Goal: Task Accomplishment & Management: Complete application form

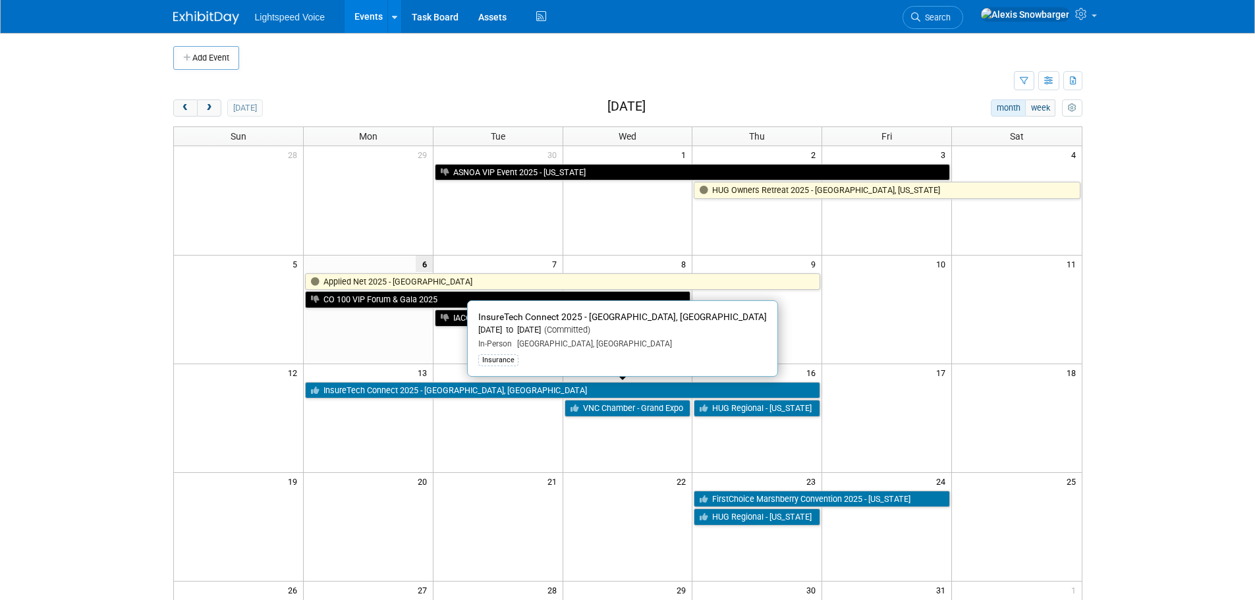
click at [345, 393] on link "InsureTech Connect 2025 - [GEOGRAPHIC_DATA], [GEOGRAPHIC_DATA]" at bounding box center [562, 390] width 515 height 17
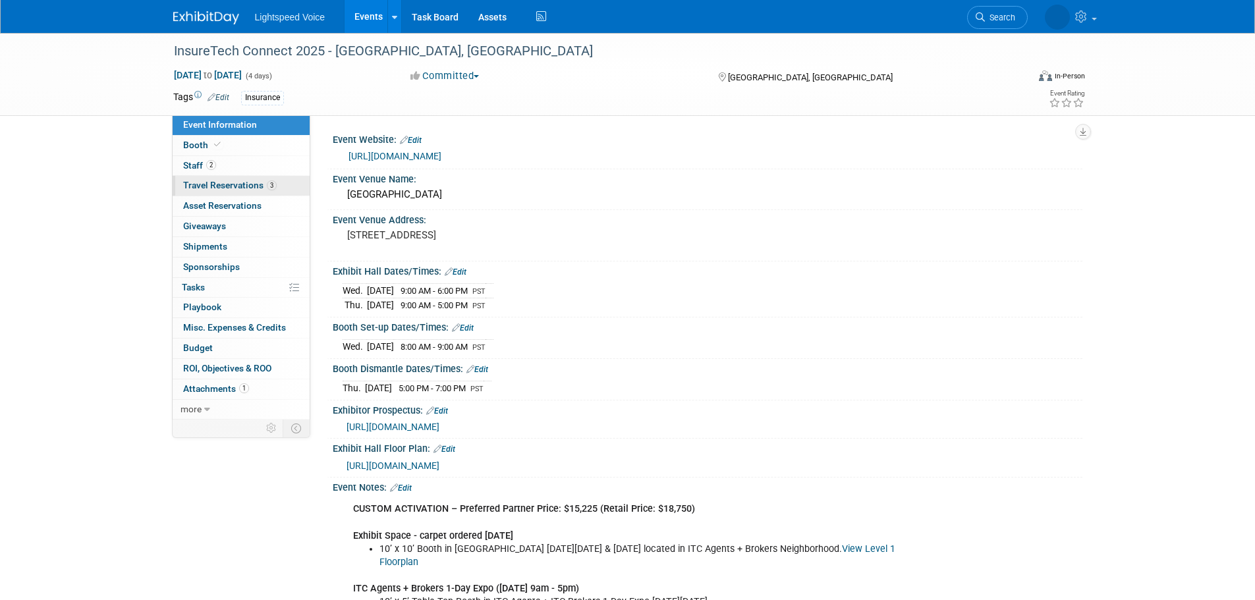
drag, startPoint x: 225, startPoint y: 181, endPoint x: 238, endPoint y: 181, distance: 13.2
click at [225, 181] on span "Travel Reservations 3" at bounding box center [230, 185] width 94 height 11
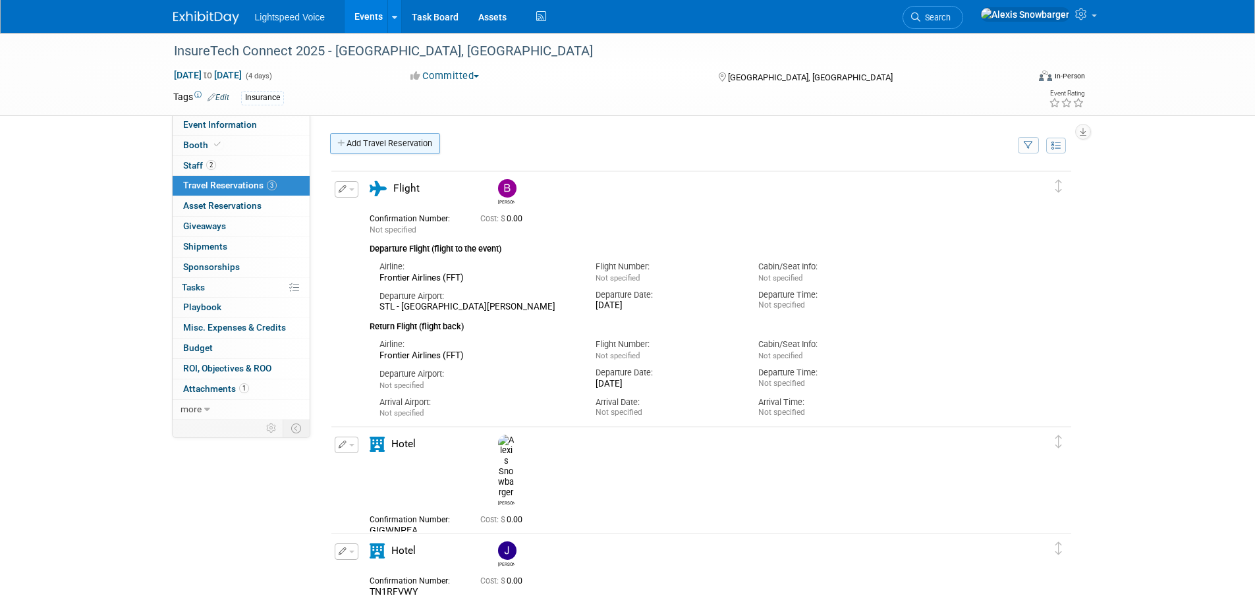
click at [391, 140] on link "Add Travel Reservation" at bounding box center [385, 143] width 110 height 21
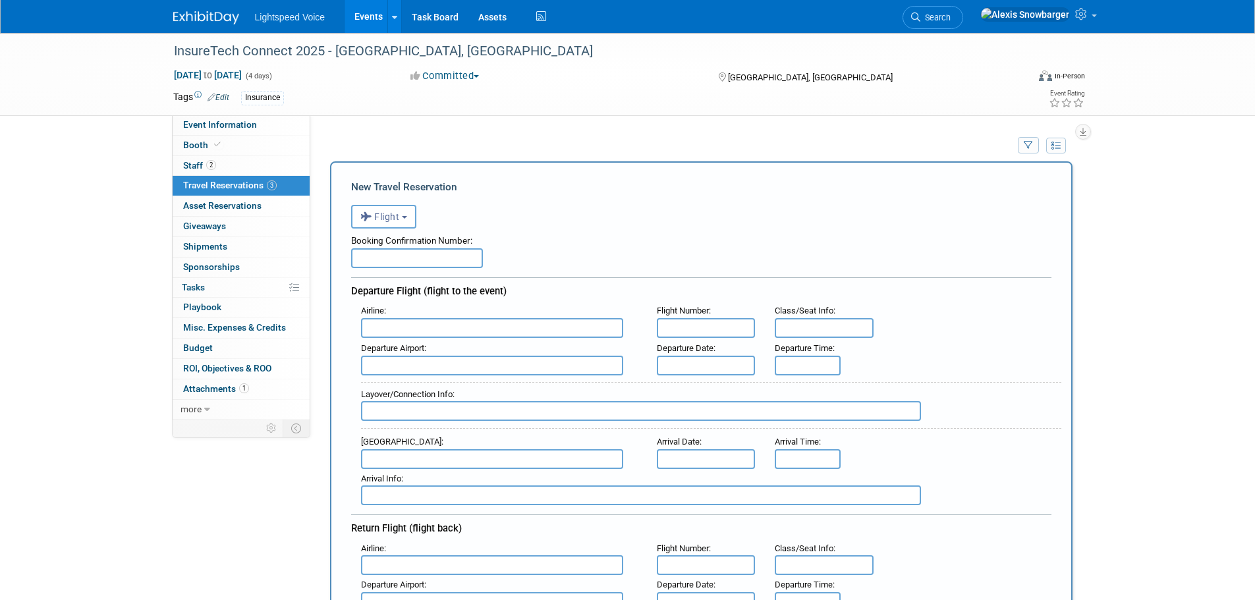
click at [389, 326] on input "text" at bounding box center [492, 328] width 262 height 20
click at [432, 354] on span "Southwe st Airlines (SWA)" at bounding box center [499, 349] width 274 height 21
type input "Southwest Airlines (SWA)"
click at [674, 360] on input "text" at bounding box center [706, 366] width 99 height 20
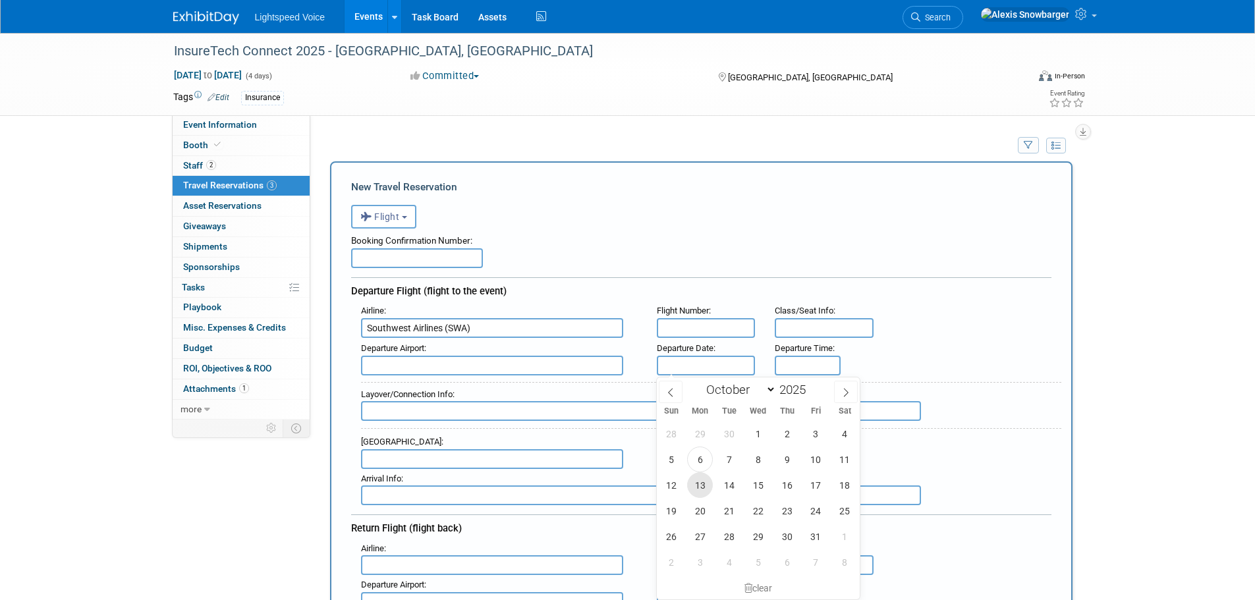
click at [694, 492] on span "13" at bounding box center [700, 485] width 26 height 26
type input "Oct 13, 2025"
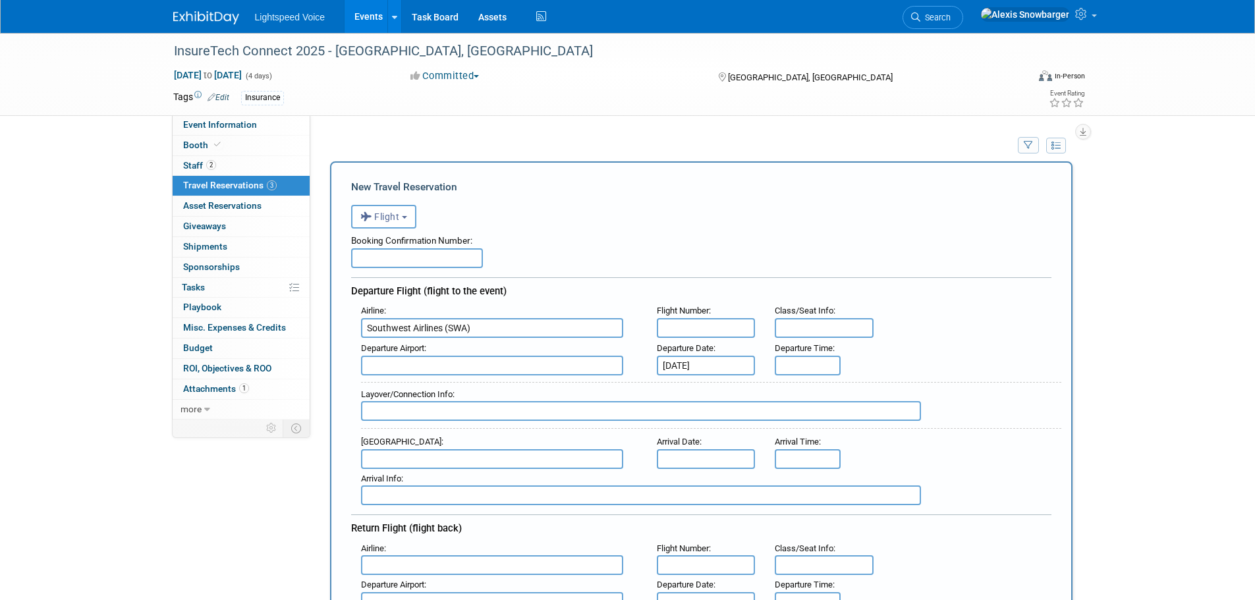
scroll to position [66, 0]
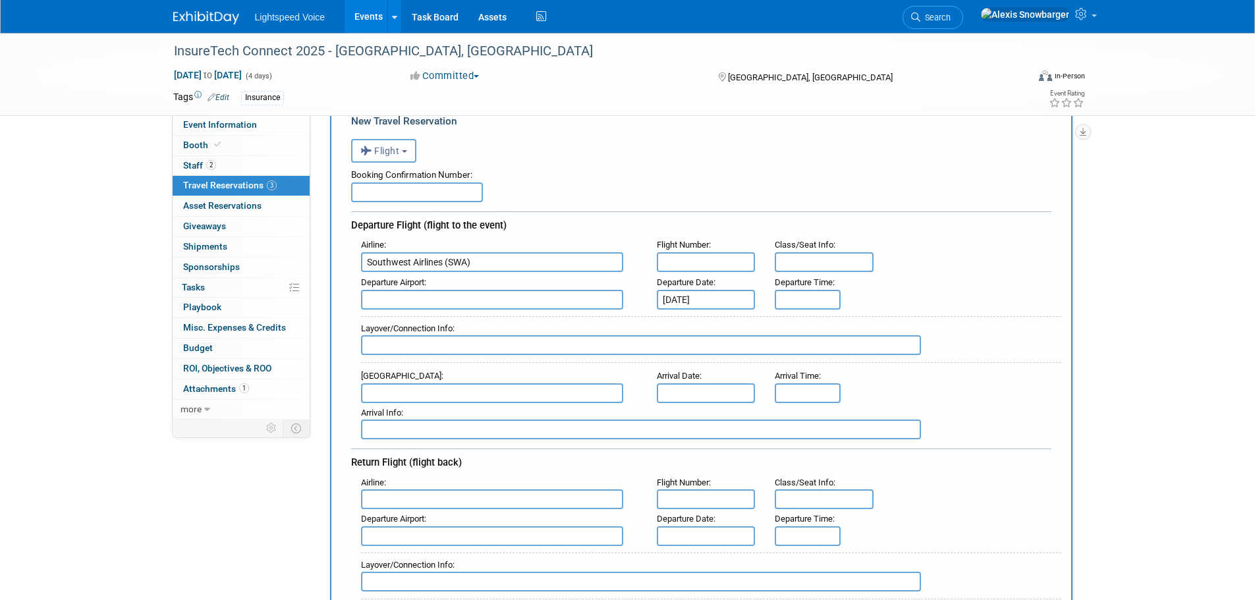
click at [420, 299] on input "text" at bounding box center [492, 300] width 262 height 20
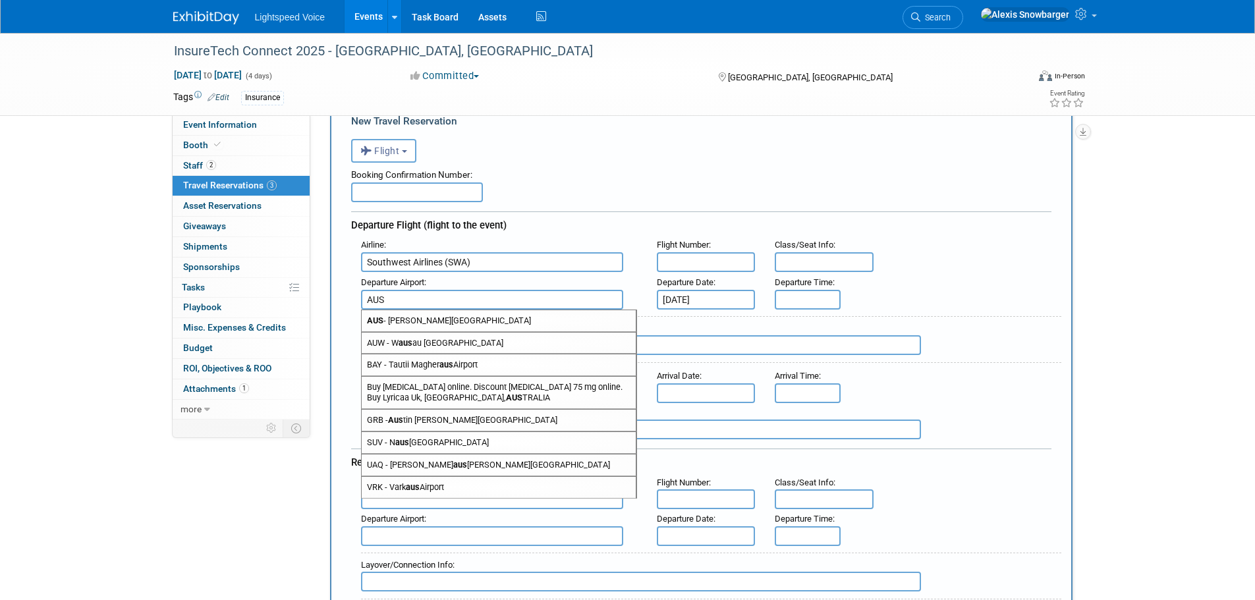
click at [414, 318] on span "AUS - Austin Bergstrom International Airport" at bounding box center [499, 320] width 274 height 21
type input "AUS - Austin Bergstrom International Airport"
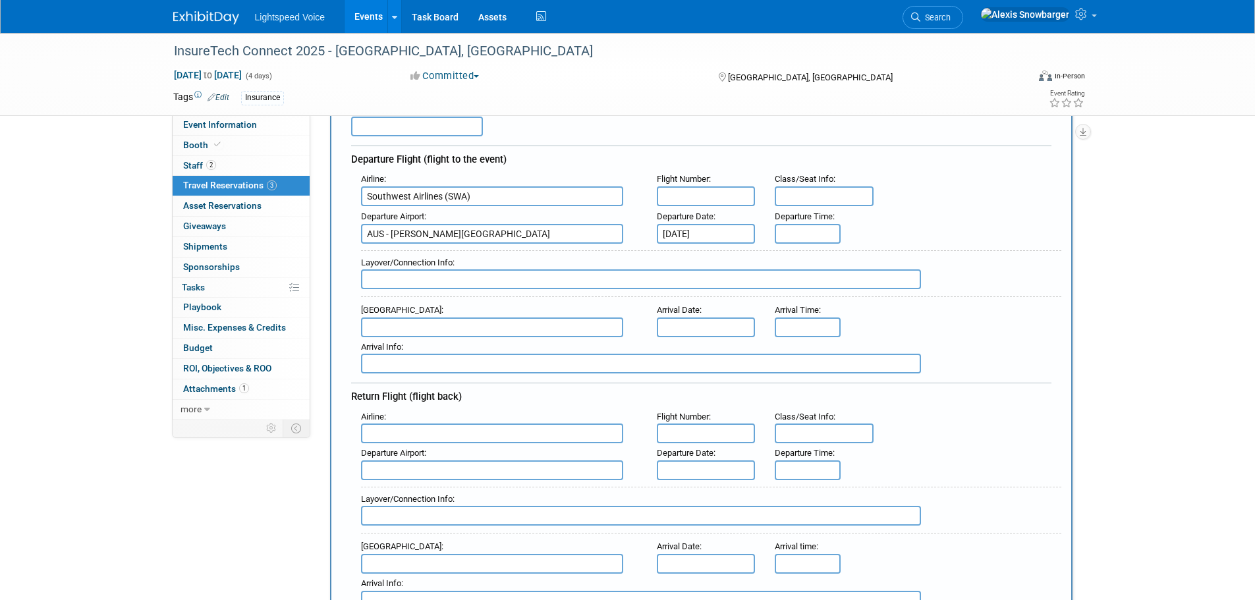
scroll to position [198, 0]
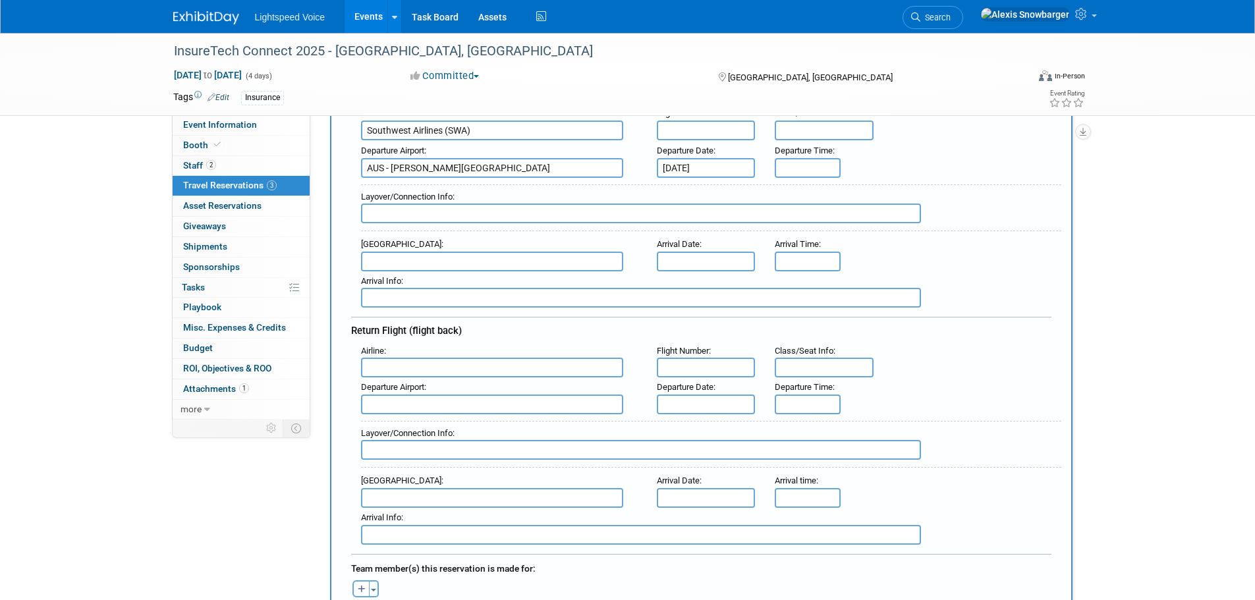
click at [412, 264] on input "text" at bounding box center [492, 262] width 262 height 20
click at [387, 364] on input "text" at bounding box center [492, 368] width 262 height 20
click at [480, 386] on span "Southwe st Airlines (SWA)" at bounding box center [499, 388] width 274 height 21
type input "Southwest Airlines (SWA)"
click at [704, 409] on input "text" at bounding box center [706, 405] width 99 height 20
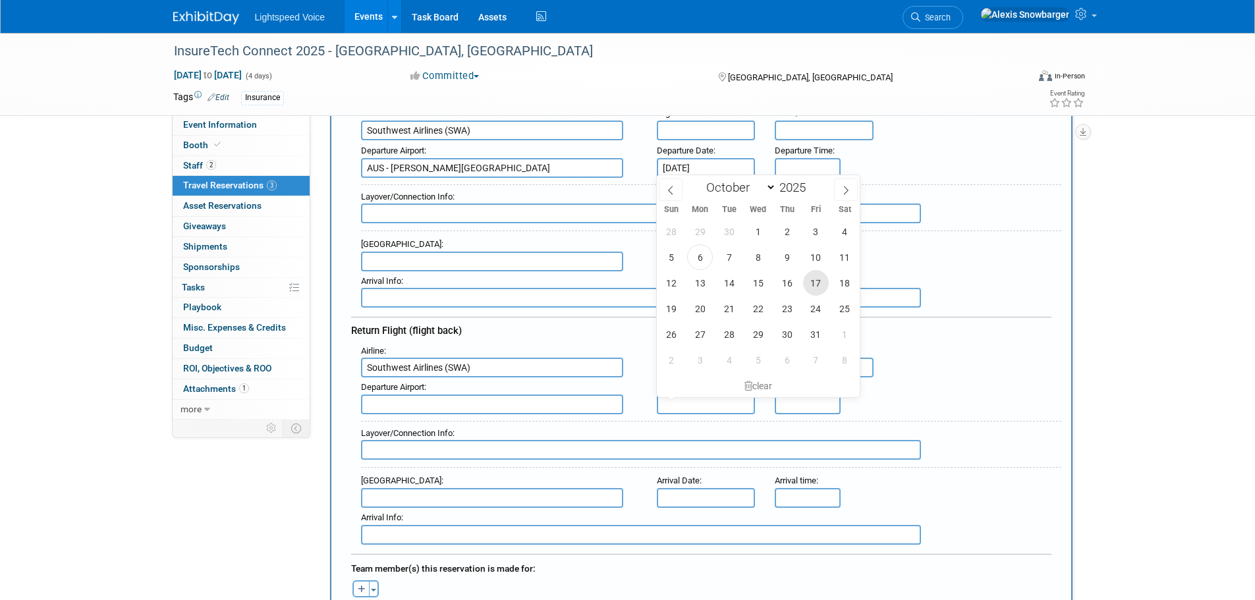
click at [820, 275] on span "17" at bounding box center [816, 283] width 26 height 26
type input "Oct 17, 2025"
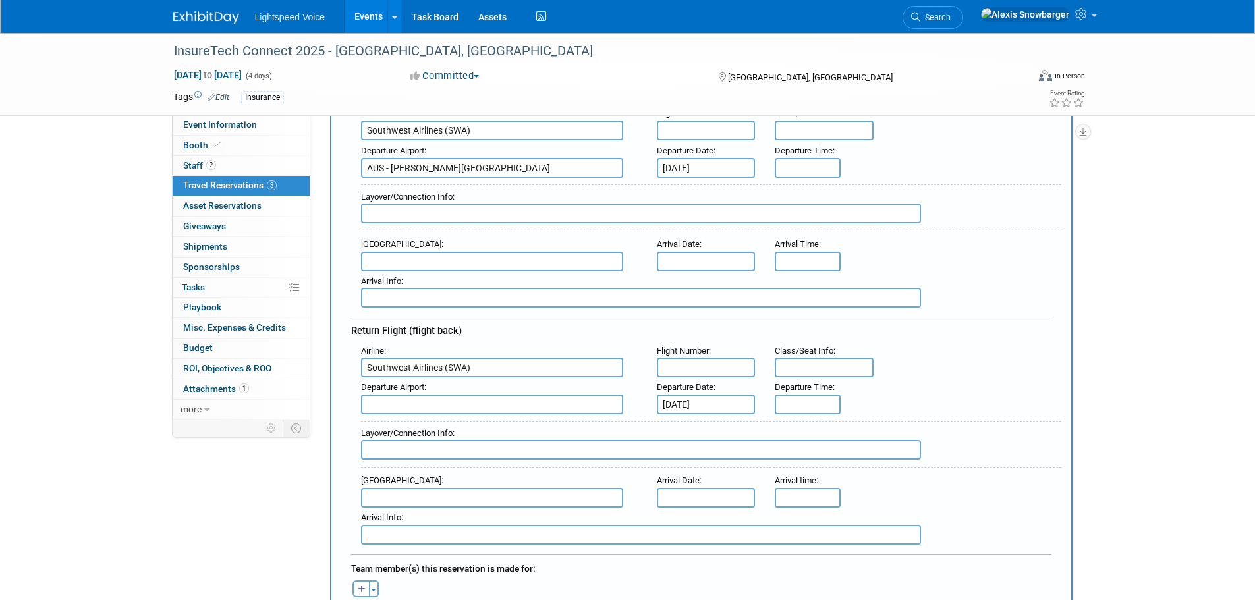
click at [389, 401] on input "text" at bounding box center [492, 405] width 262 height 20
click at [395, 498] on input "text" at bounding box center [492, 498] width 262 height 20
click at [408, 511] on span "SRQ - Sarasota Bradenton International Airport" at bounding box center [499, 519] width 274 height 21
type input "SRQ - Sarasota Bradenton International Airport"
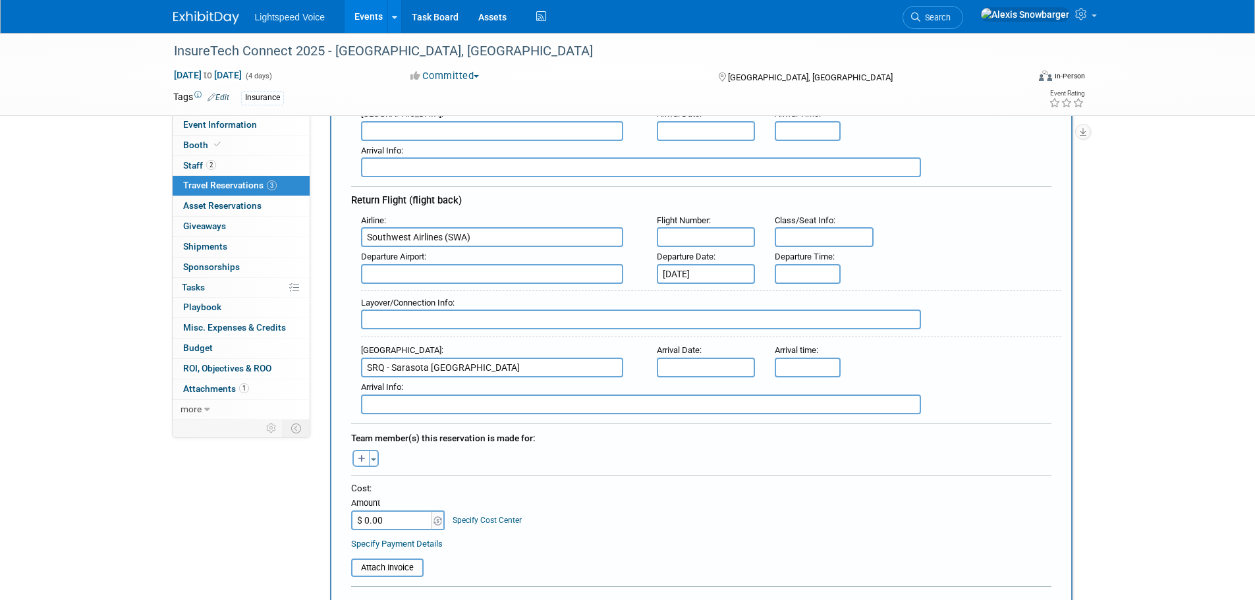
scroll to position [329, 0]
click at [360, 456] on icon "button" at bounding box center [362, 458] width 8 height 9
select select
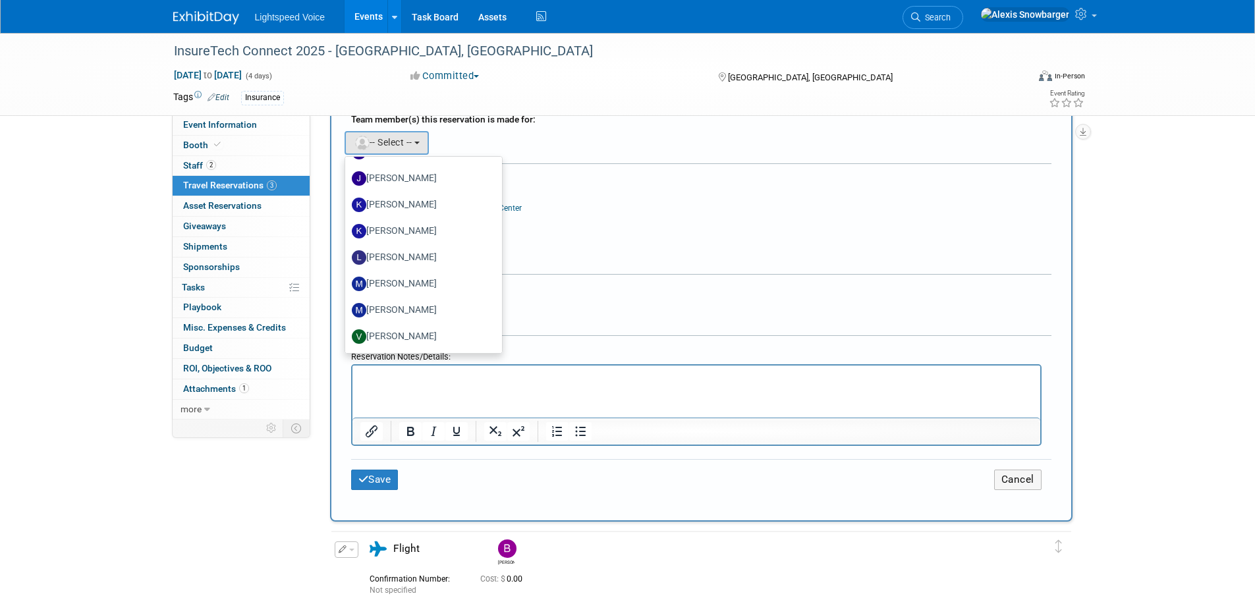
scroll to position [725, 0]
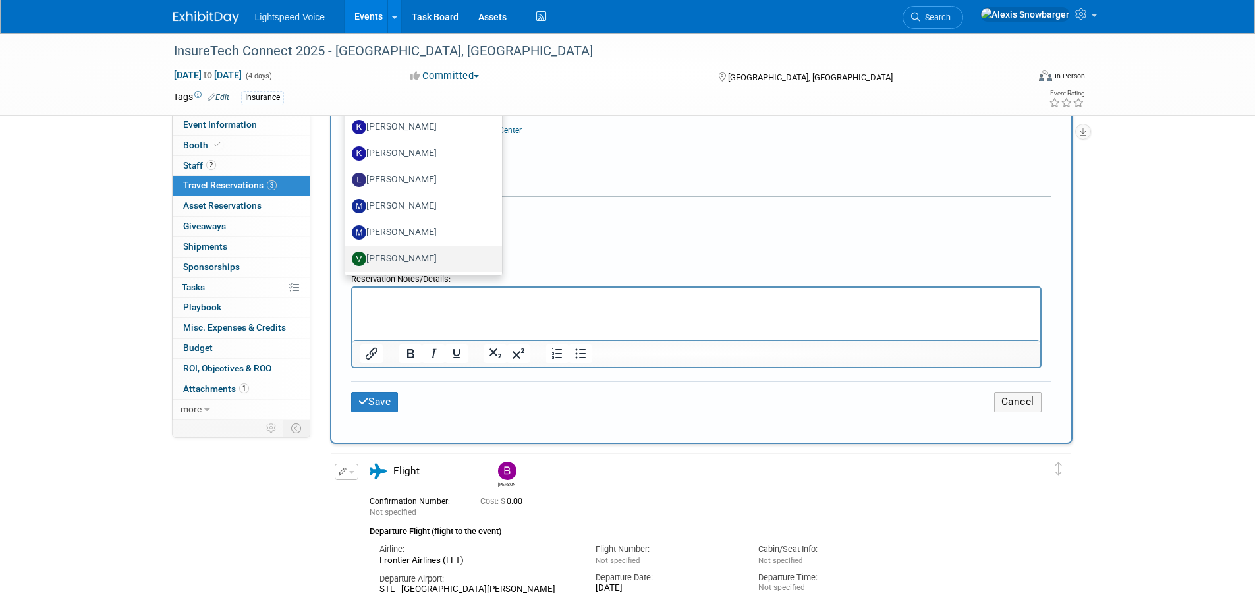
click at [410, 262] on label "Veronika Perkowski" at bounding box center [421, 258] width 138 height 21
click at [347, 262] on input "Veronika Perkowski" at bounding box center [343, 257] width 9 height 9
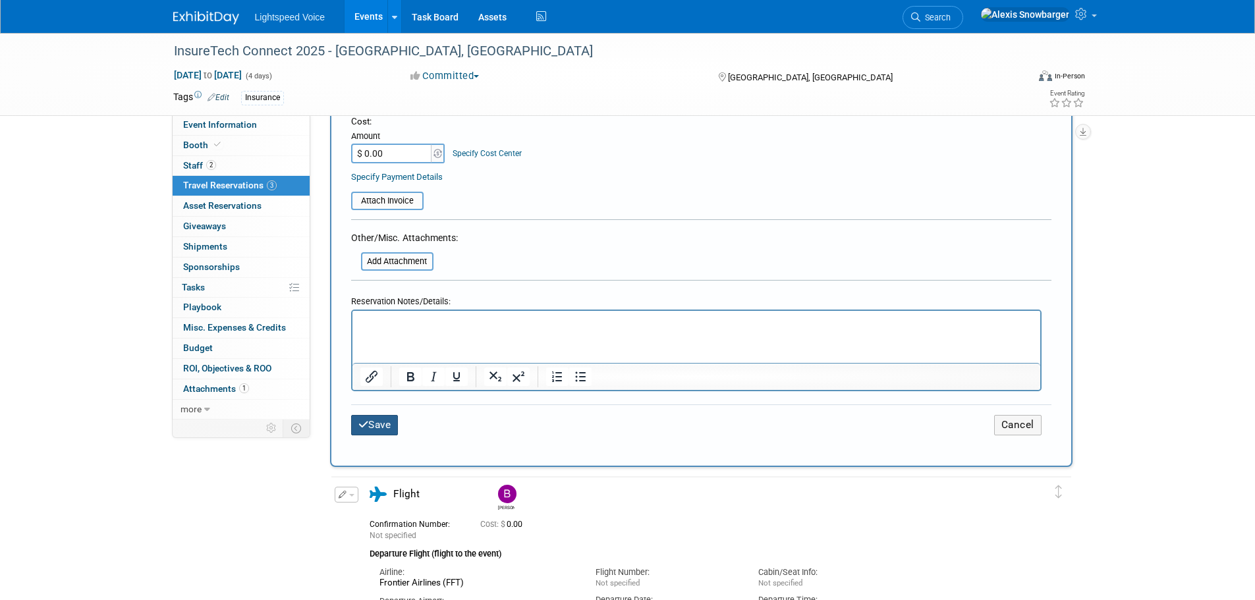
click at [379, 415] on button "Save" at bounding box center [374, 425] width 47 height 20
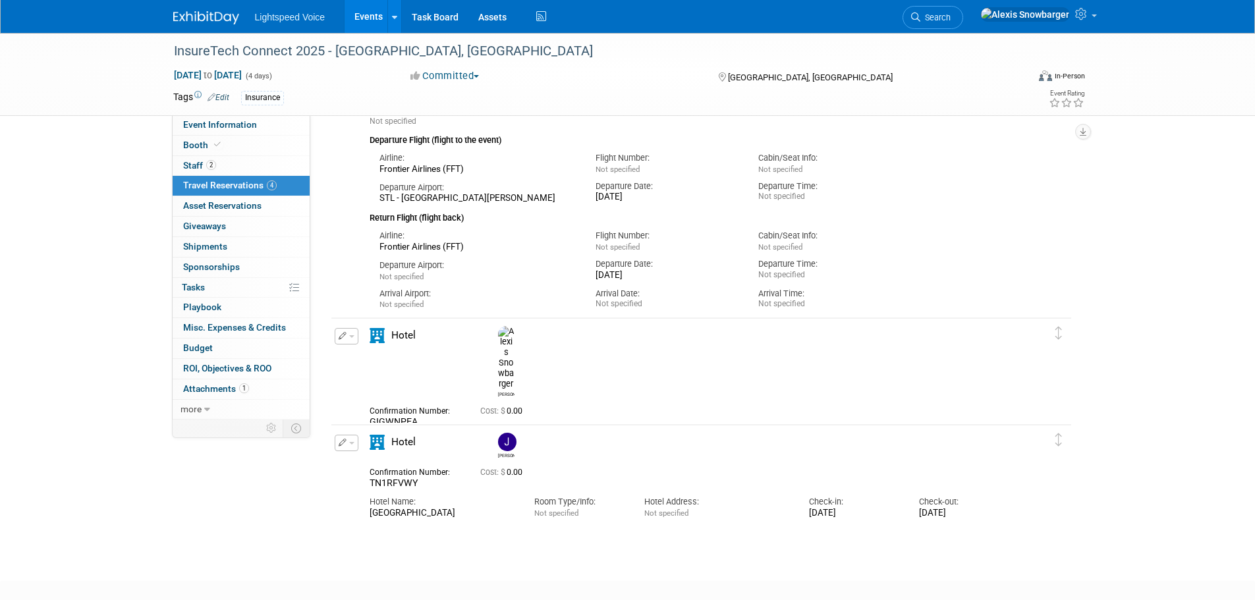
scroll to position [445, 0]
